Goal: Information Seeking & Learning: Learn about a topic

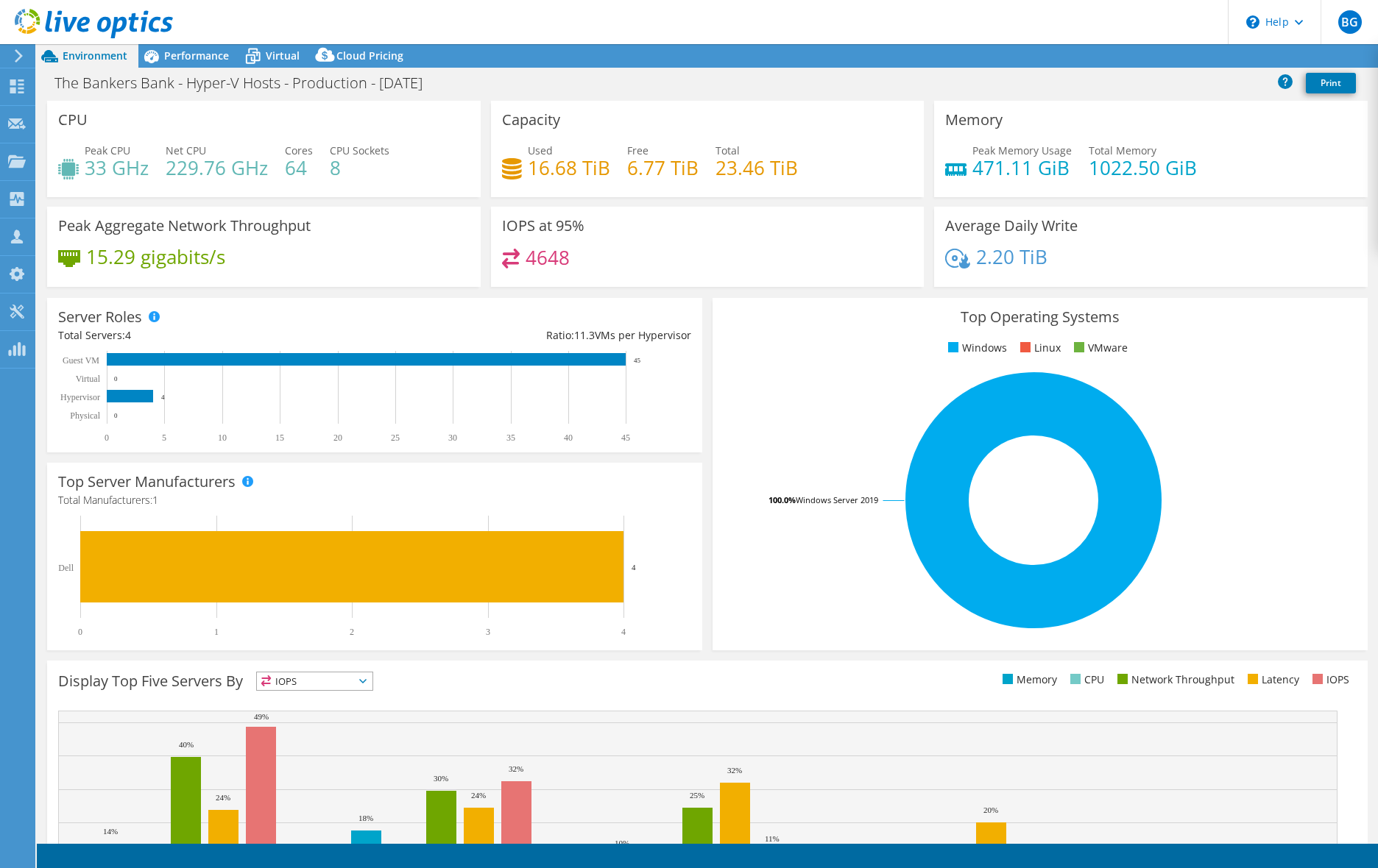
select select "USD"
click at [197, 59] on span "Performance" at bounding box center [197, 55] width 65 height 14
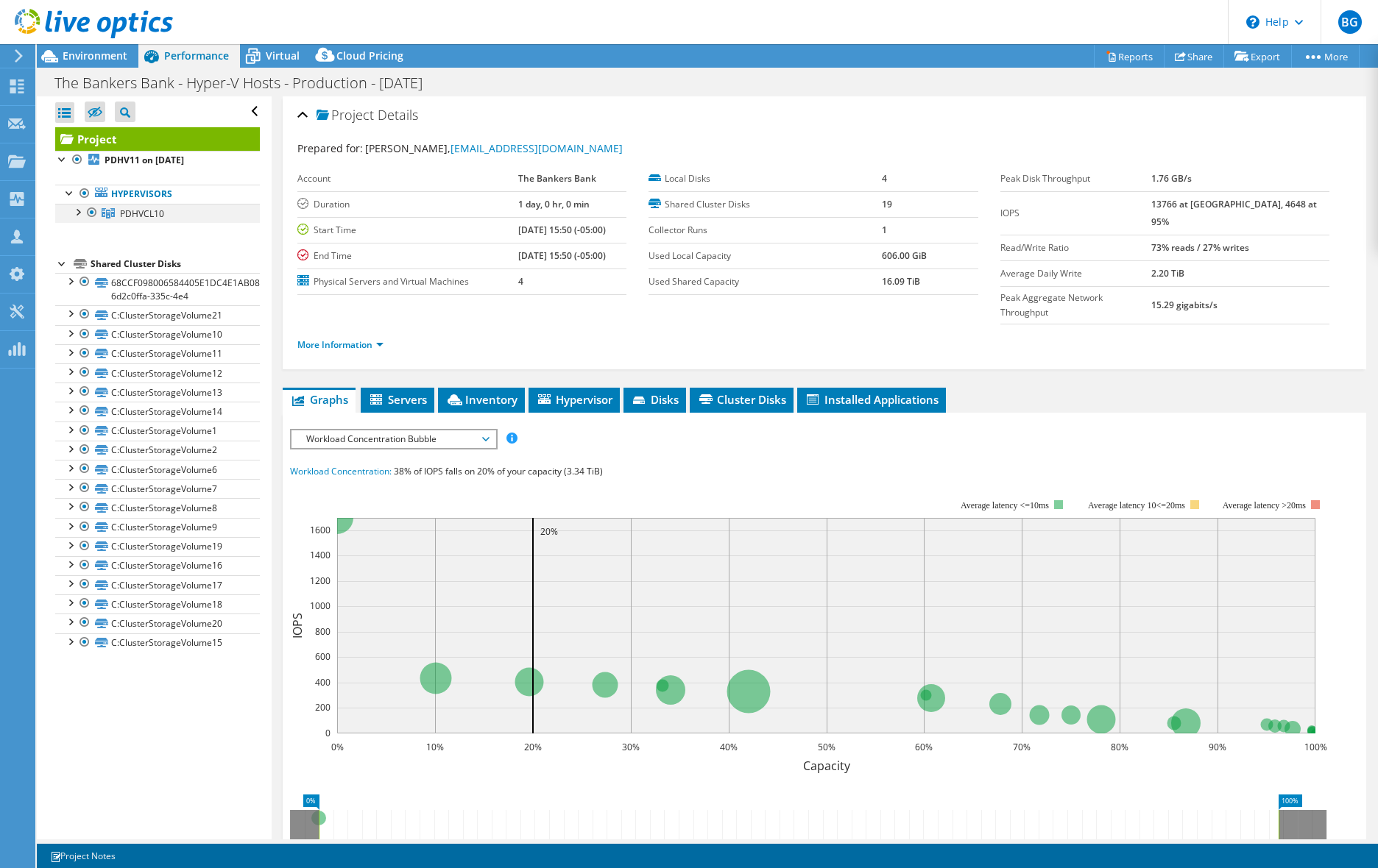
click at [78, 209] on div at bounding box center [77, 211] width 15 height 15
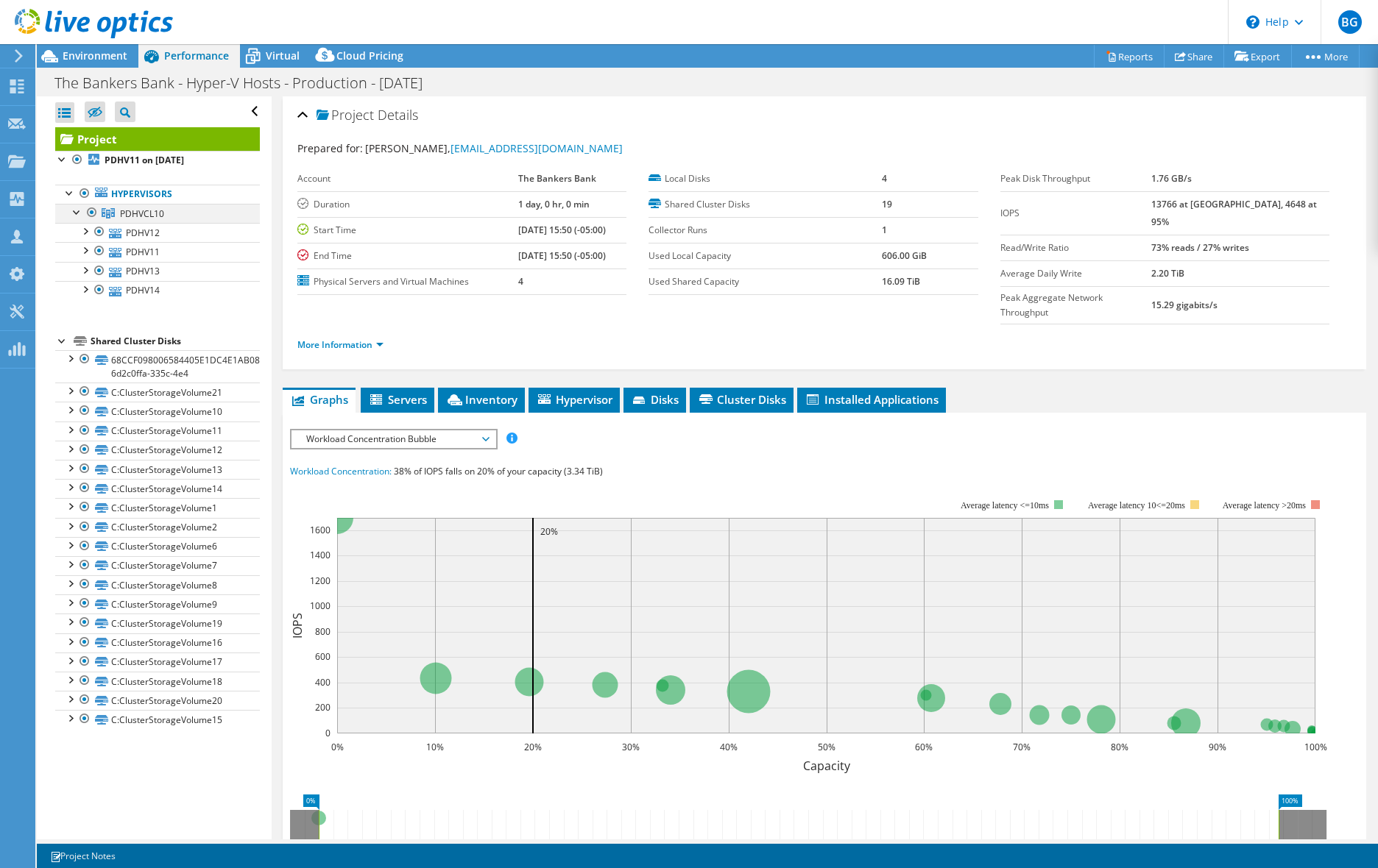
click at [78, 209] on div at bounding box center [77, 211] width 15 height 15
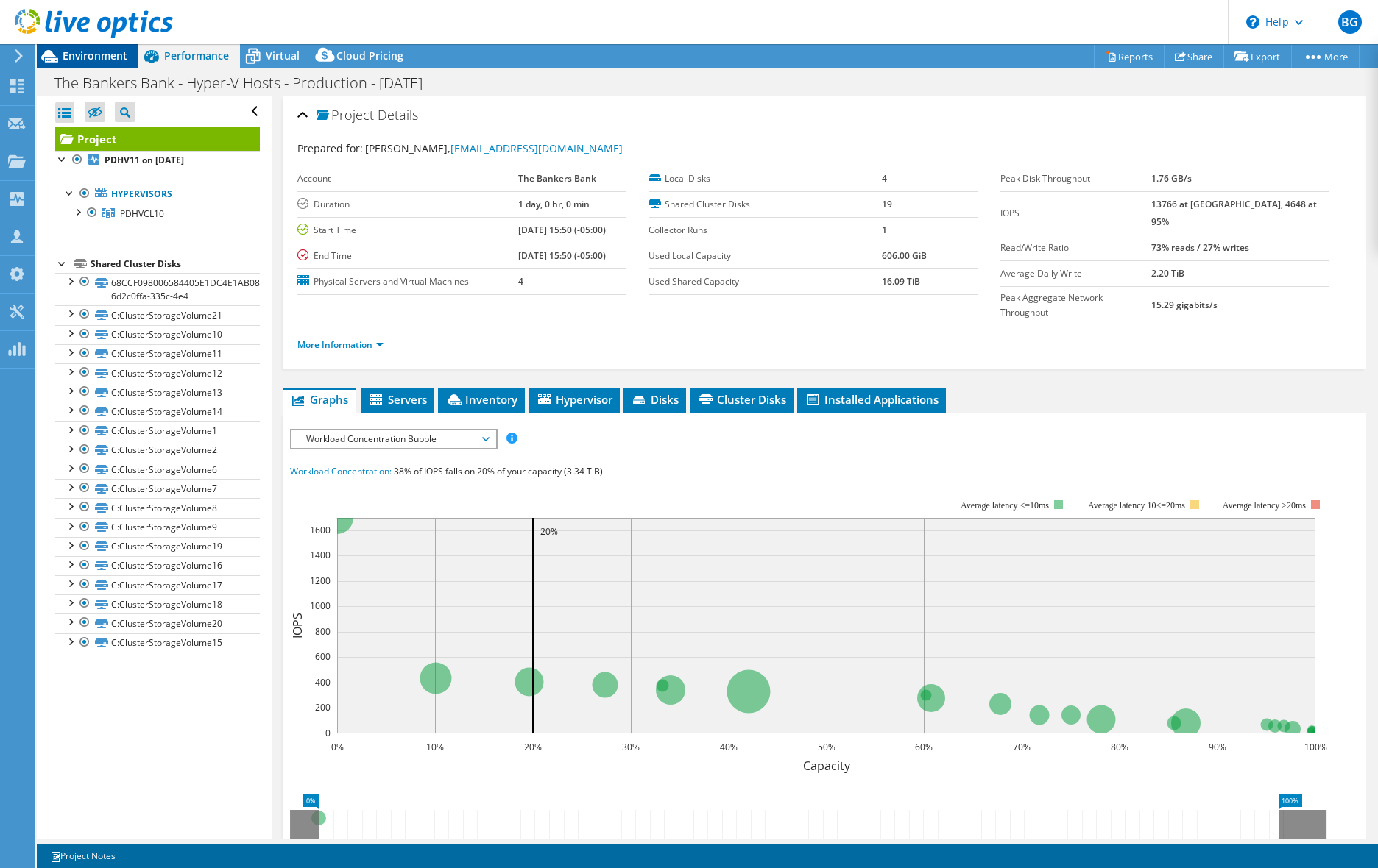
click at [98, 56] on span "Environment" at bounding box center [95, 55] width 65 height 14
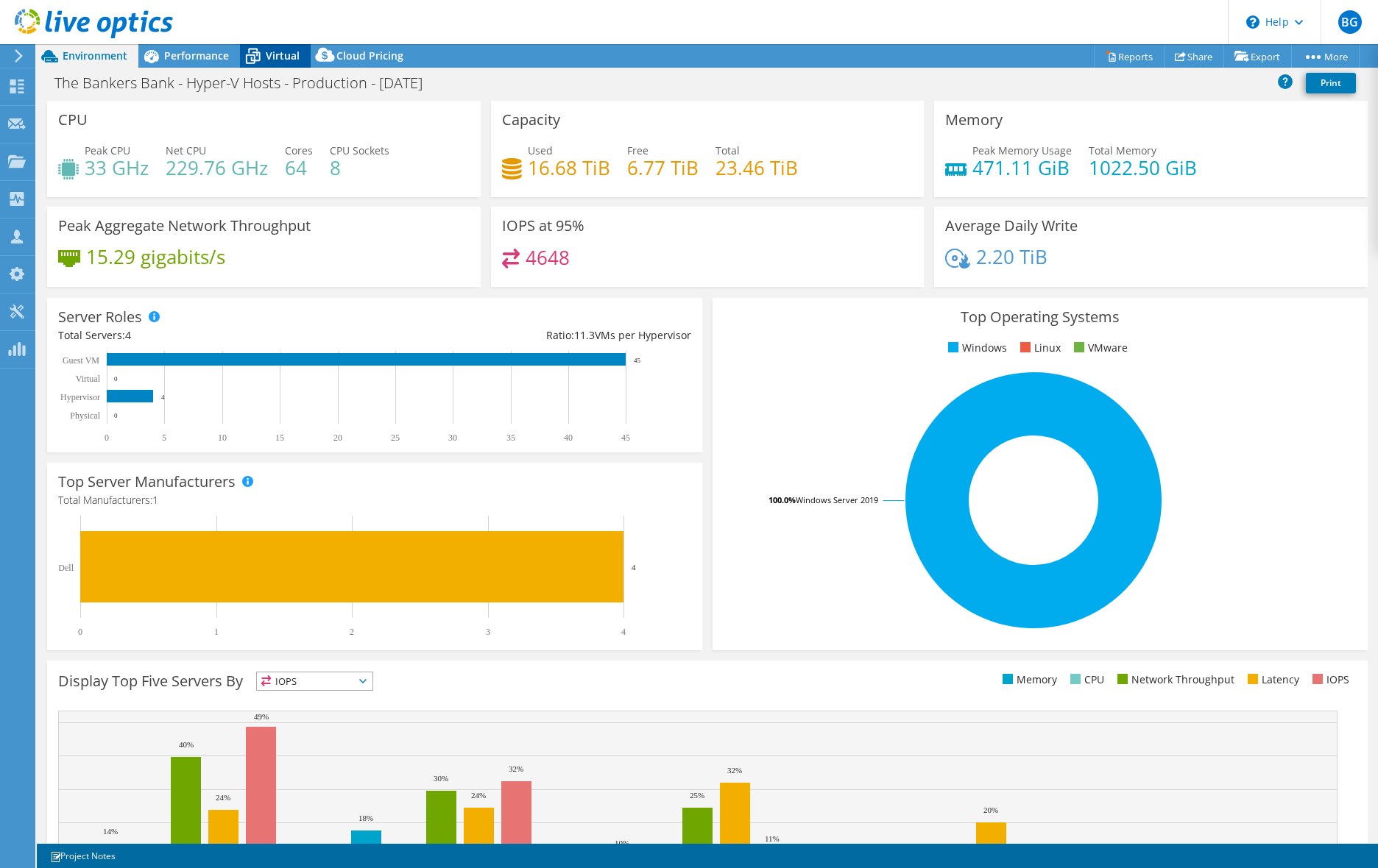
click at [288, 54] on span "Virtual" at bounding box center [282, 55] width 34 height 14
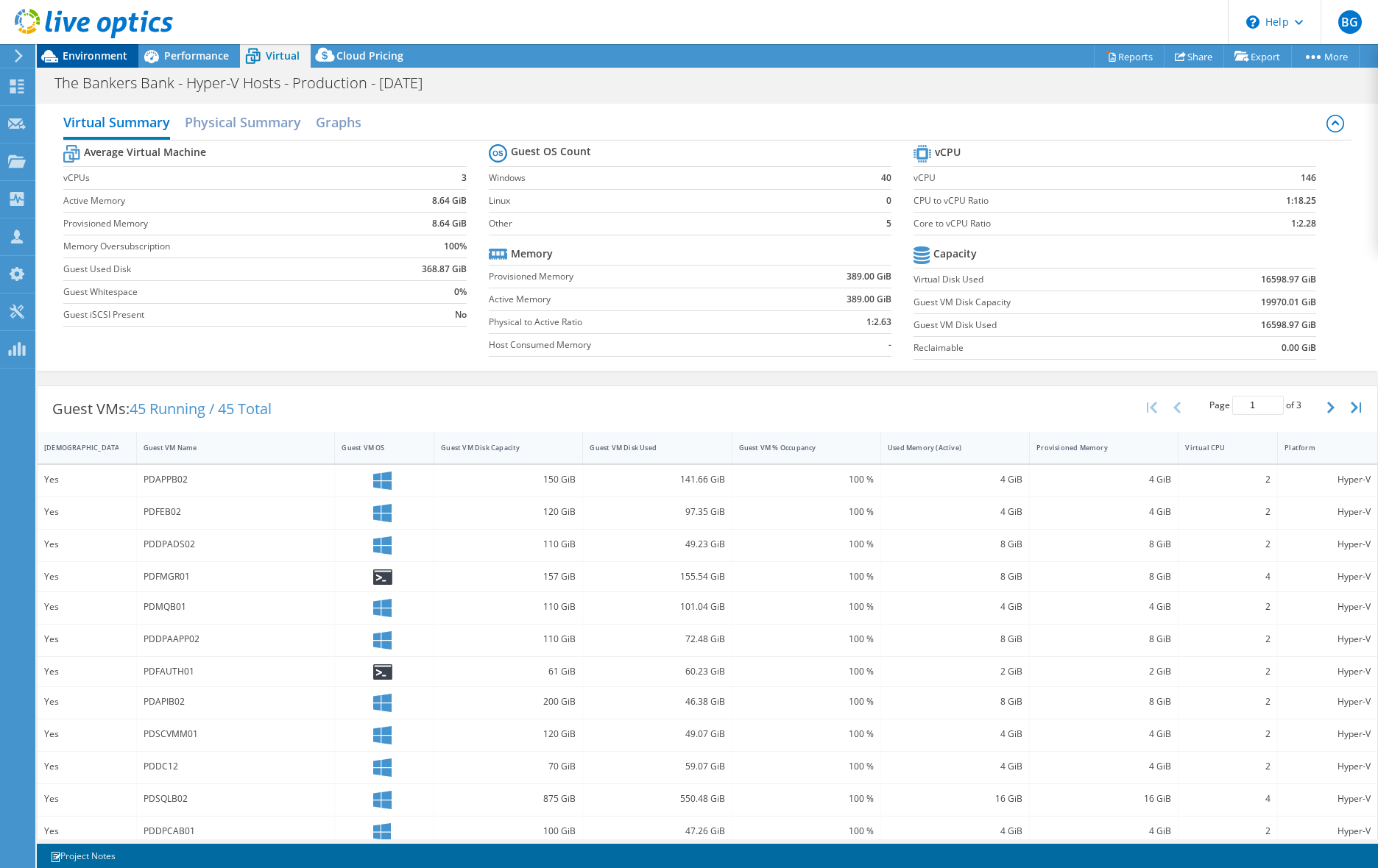
click at [90, 55] on span "Environment" at bounding box center [95, 55] width 65 height 14
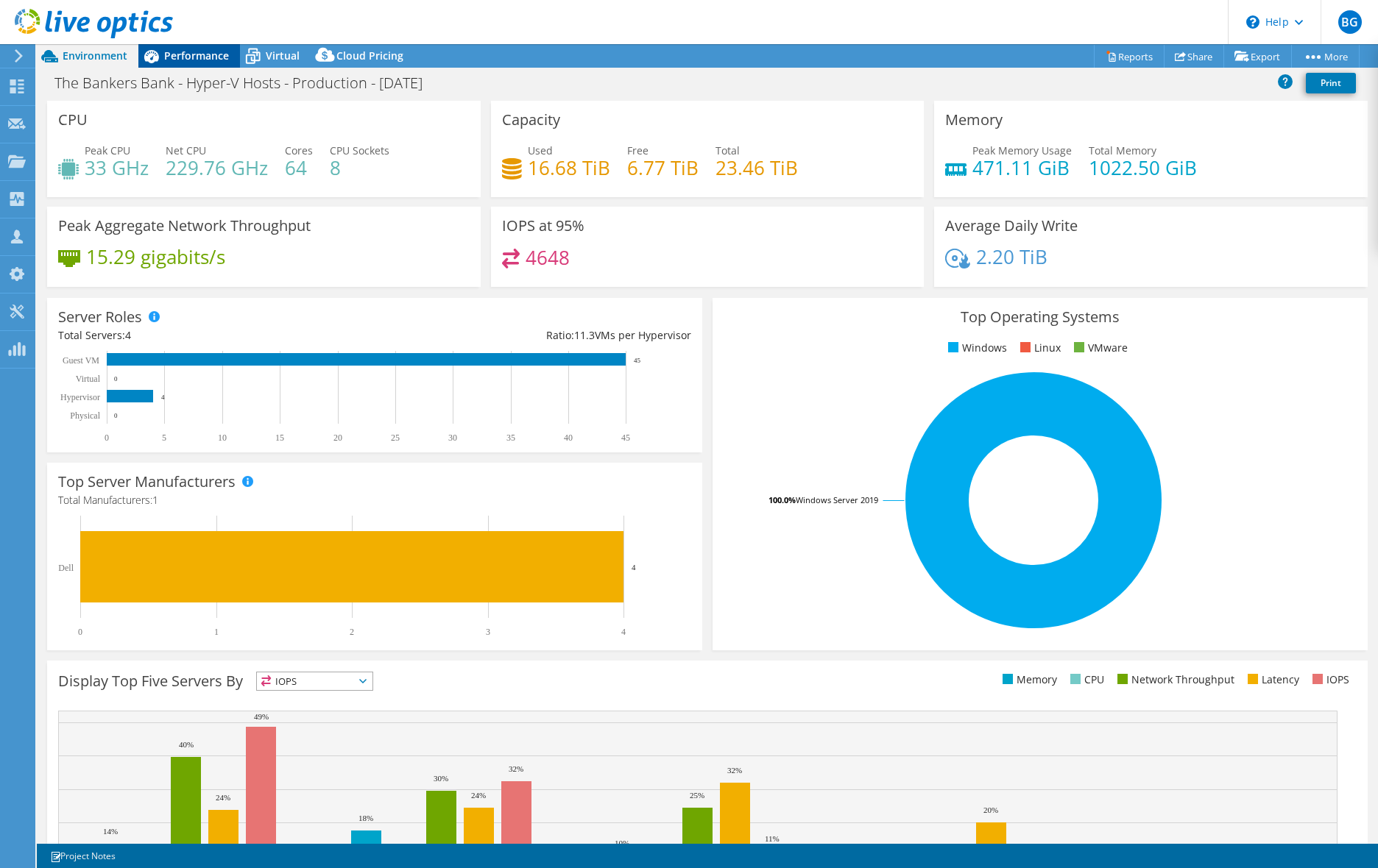
click at [189, 56] on span "Performance" at bounding box center [197, 55] width 65 height 14
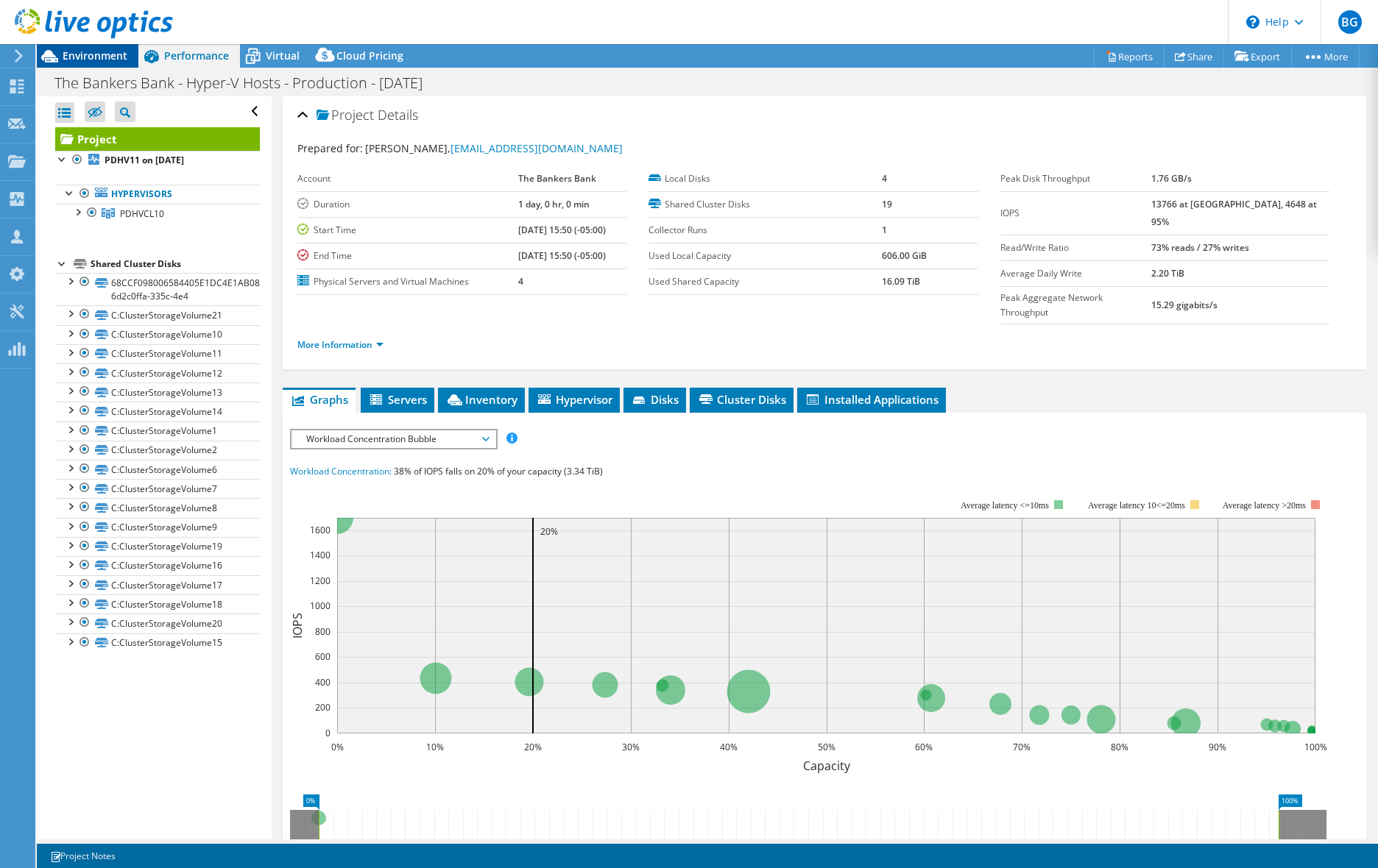
click at [85, 59] on span "Environment" at bounding box center [95, 55] width 65 height 14
